Goal: Navigation & Orientation: Find specific page/section

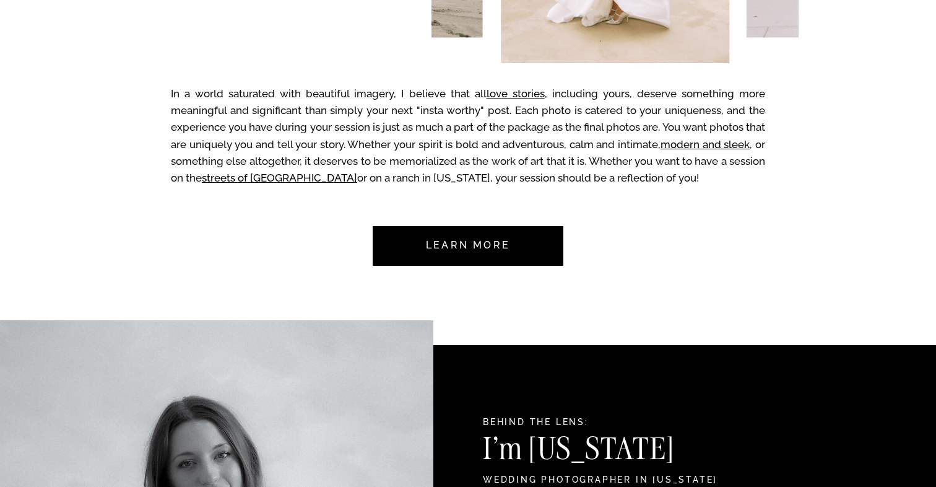
scroll to position [549, 0]
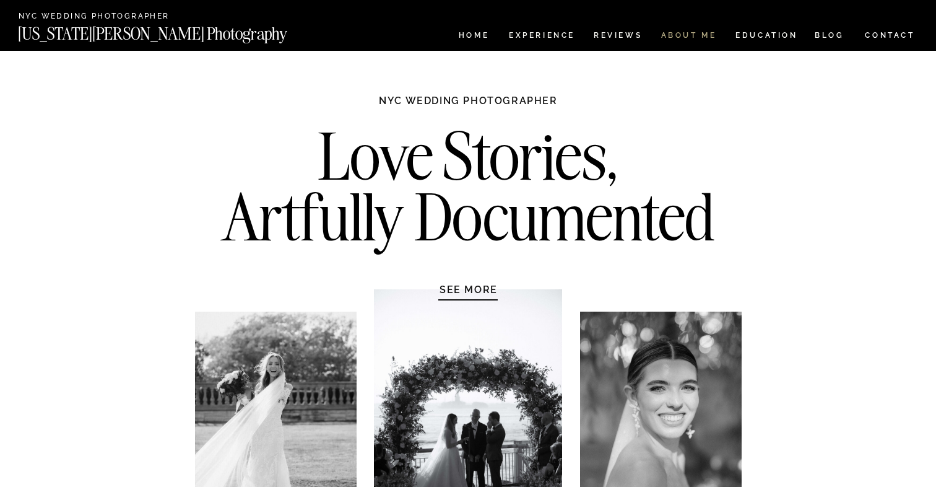
click at [681, 36] on nav "ABOUT ME" at bounding box center [688, 37] width 56 height 11
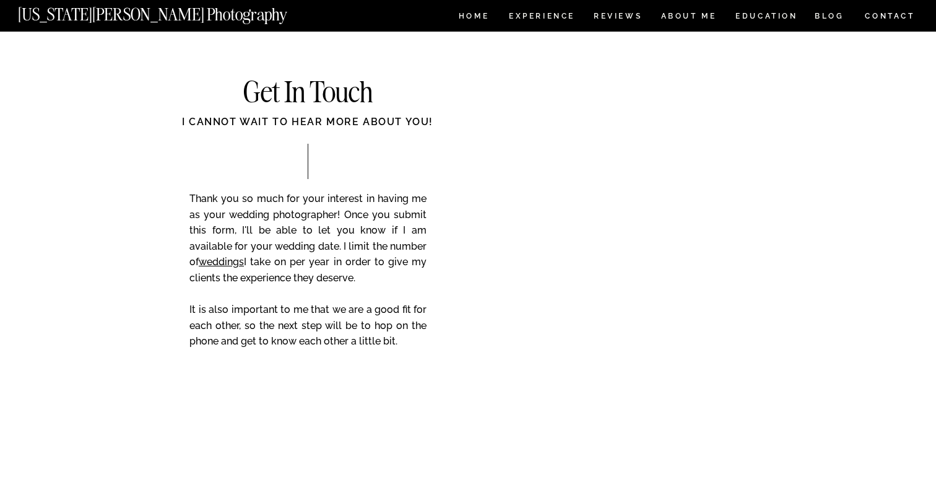
scroll to position [2033, 0]
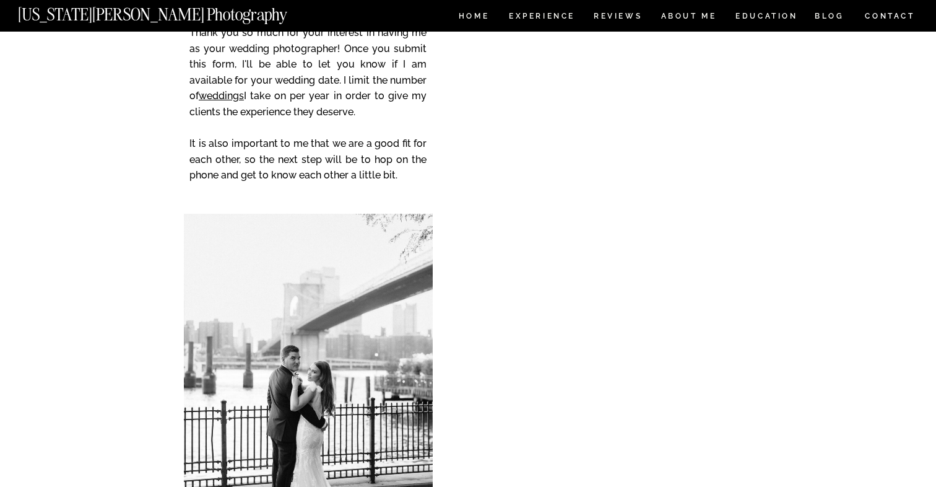
scroll to position [2197, 0]
